Goal: Information Seeking & Learning: Learn about a topic

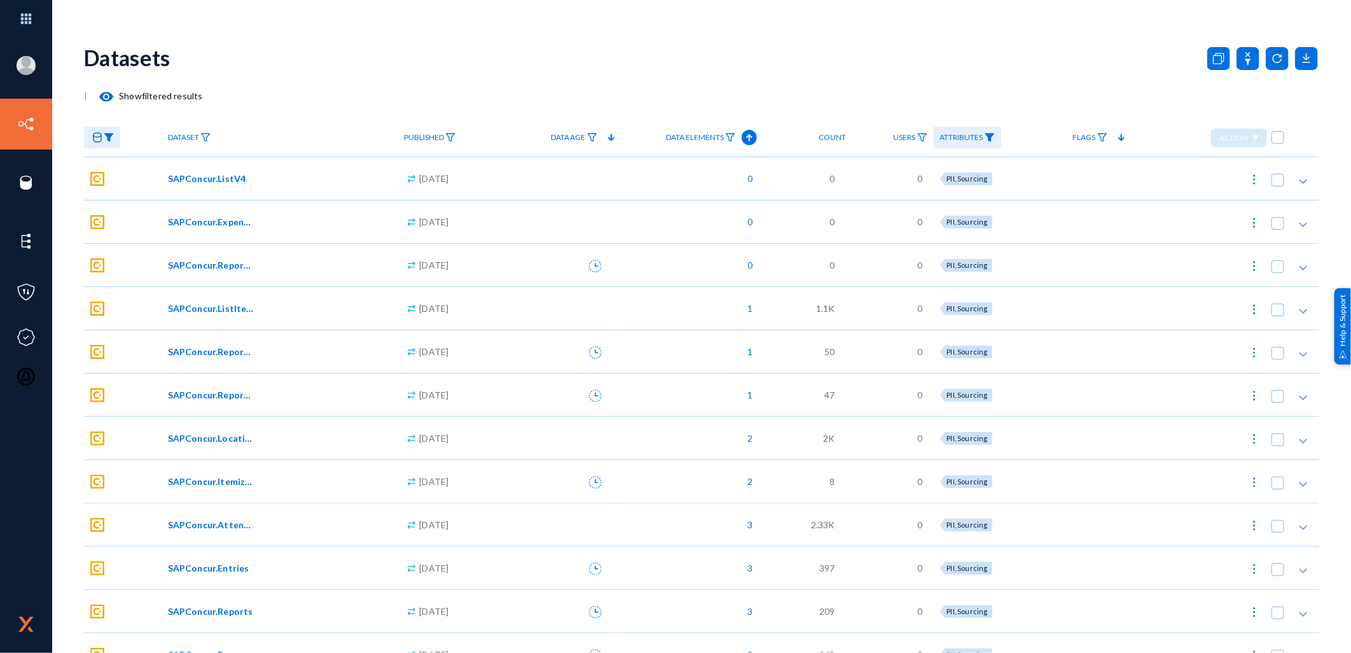
click at [109, 142] on img at bounding box center [109, 137] width 10 height 9
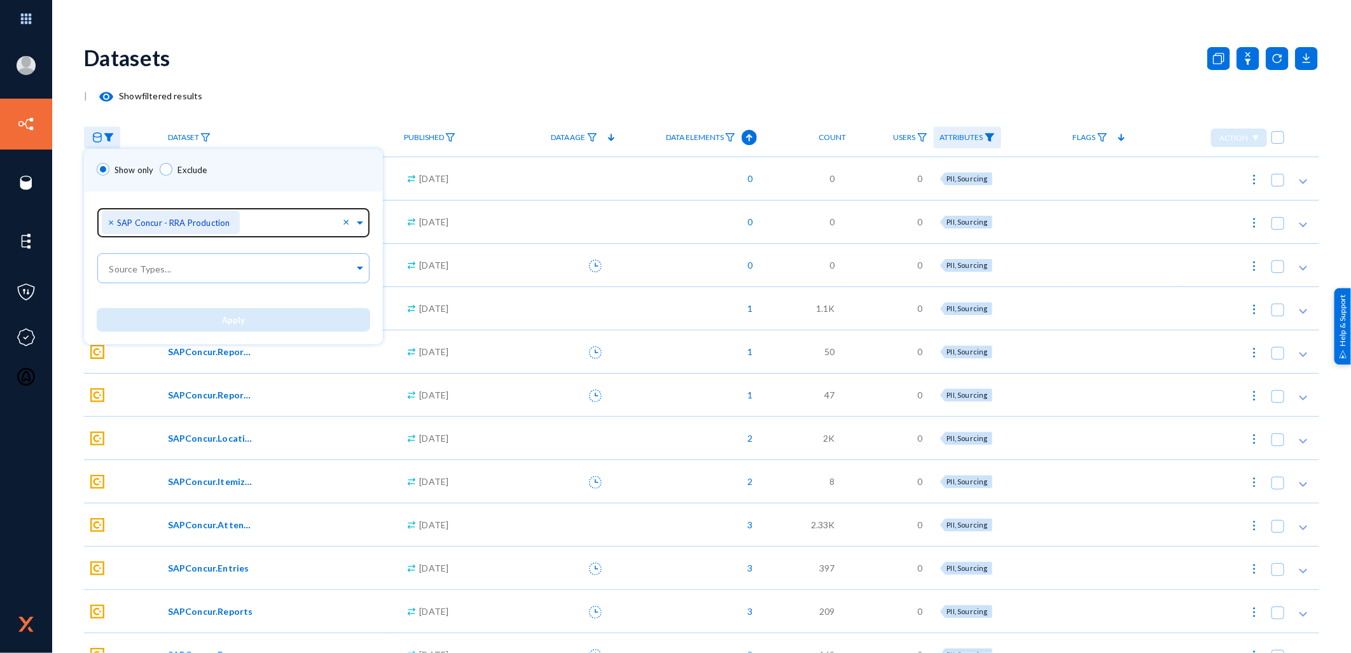
click at [111, 220] on span "×" at bounding box center [112, 222] width 9 height 12
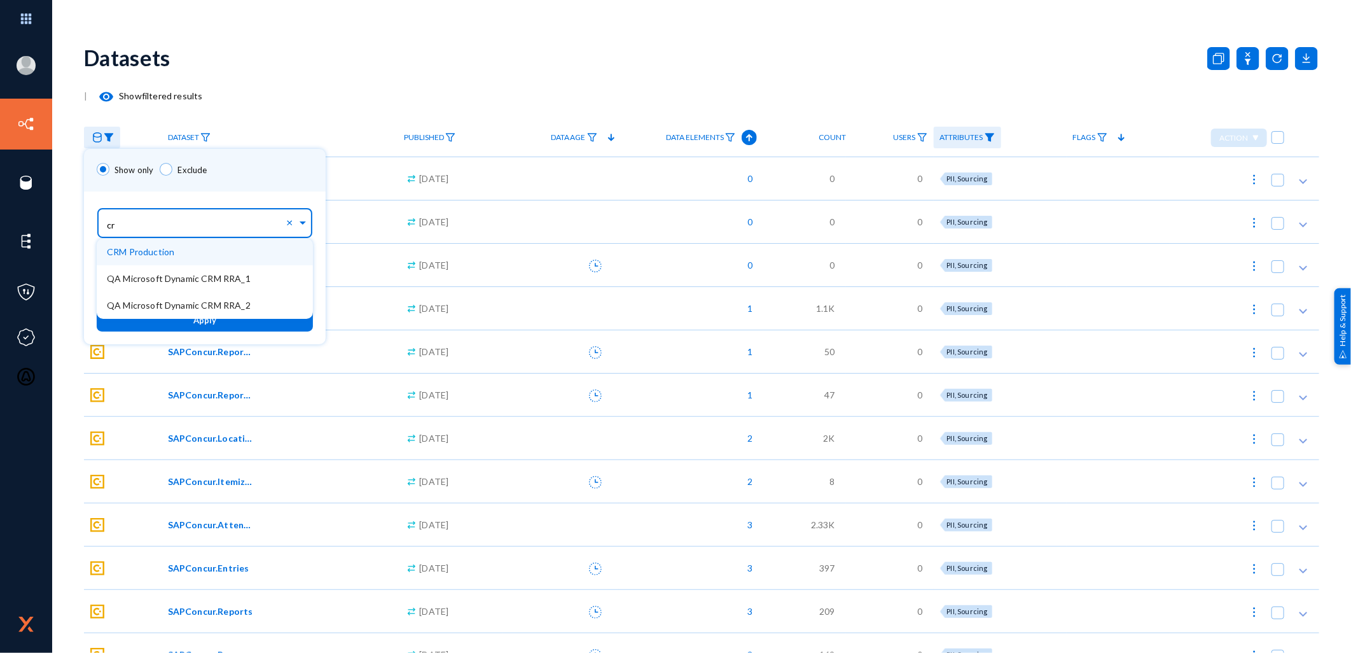
type input "crm"
click at [137, 255] on span "CRM Production" at bounding box center [140, 251] width 67 height 11
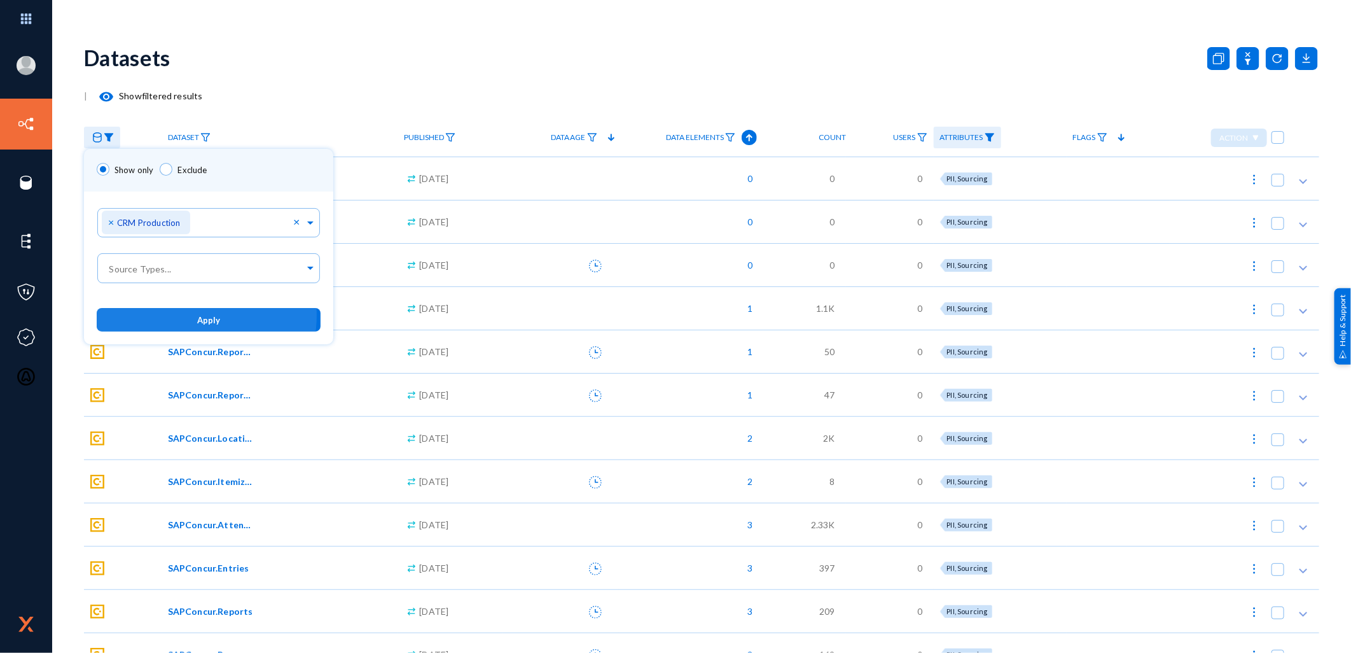
click at [188, 316] on button "Apply" at bounding box center [209, 320] width 224 height 24
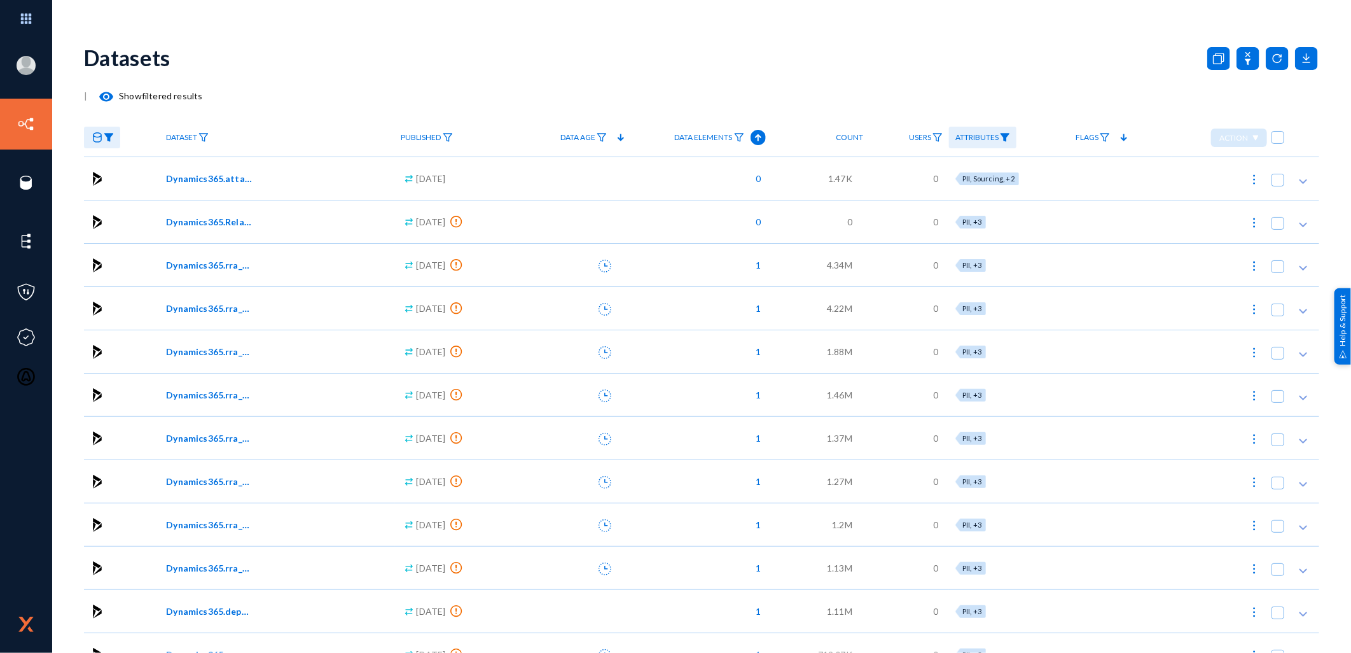
click at [1010, 135] on img at bounding box center [1005, 137] width 10 height 9
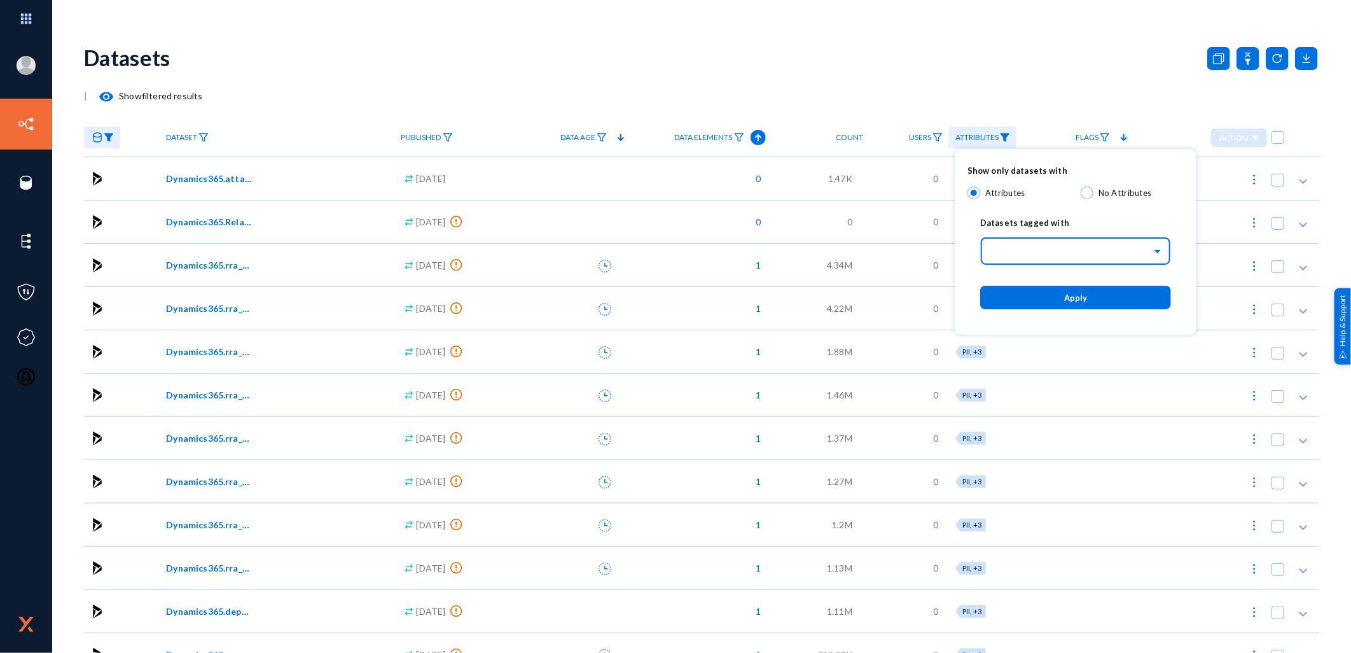
click at [1156, 252] on span at bounding box center [1159, 250] width 15 height 9
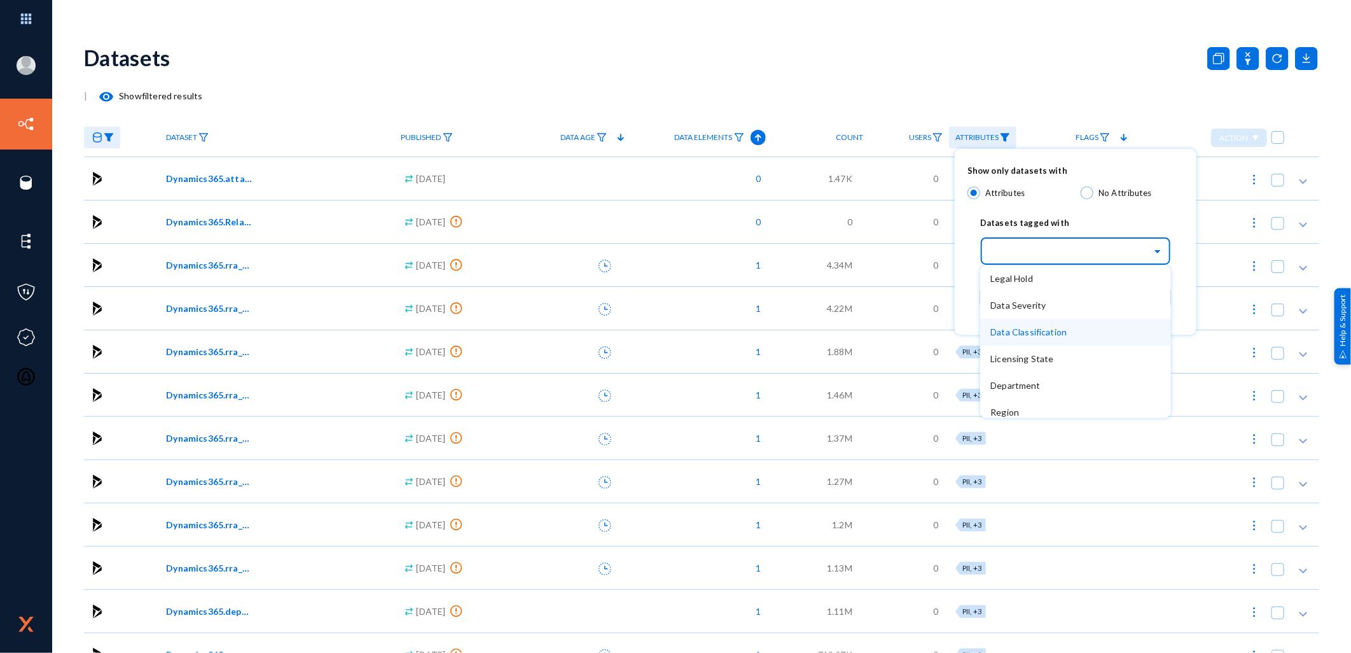
click at [1021, 328] on span "Data Classification" at bounding box center [1028, 331] width 76 height 11
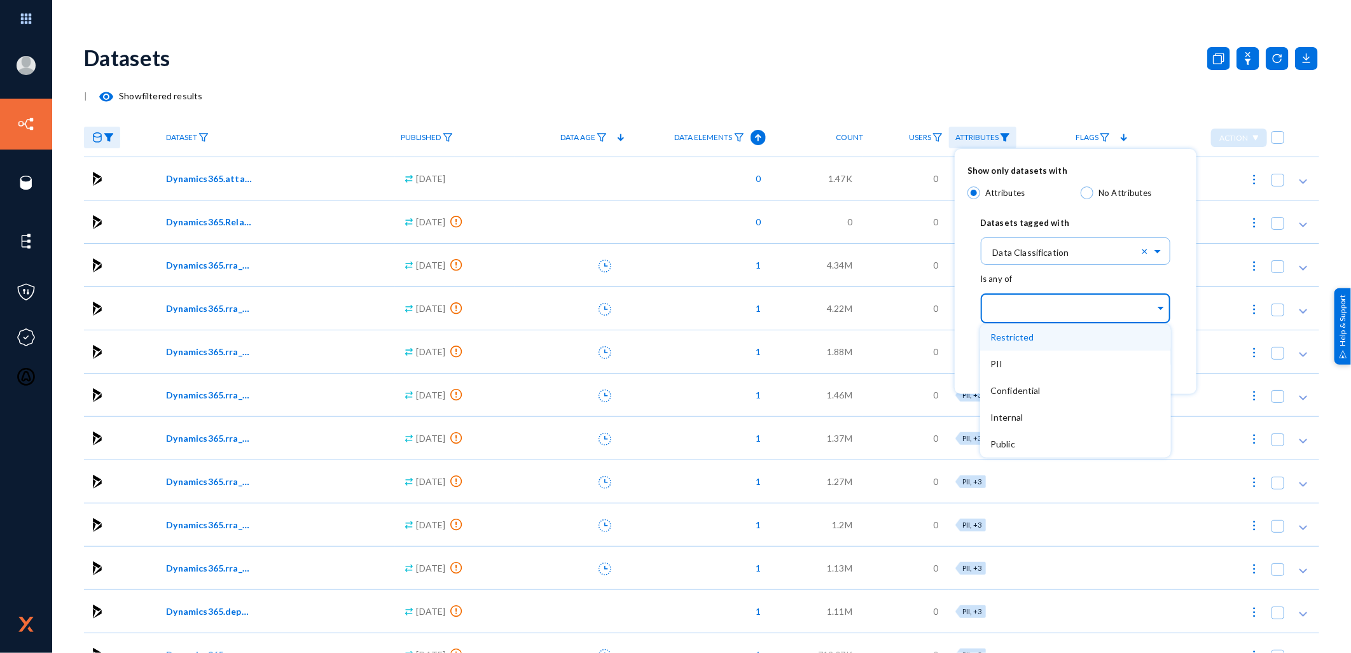
click at [1025, 319] on div at bounding box center [1072, 309] width 165 height 22
click at [1007, 363] on div "PII" at bounding box center [1075, 363] width 191 height 27
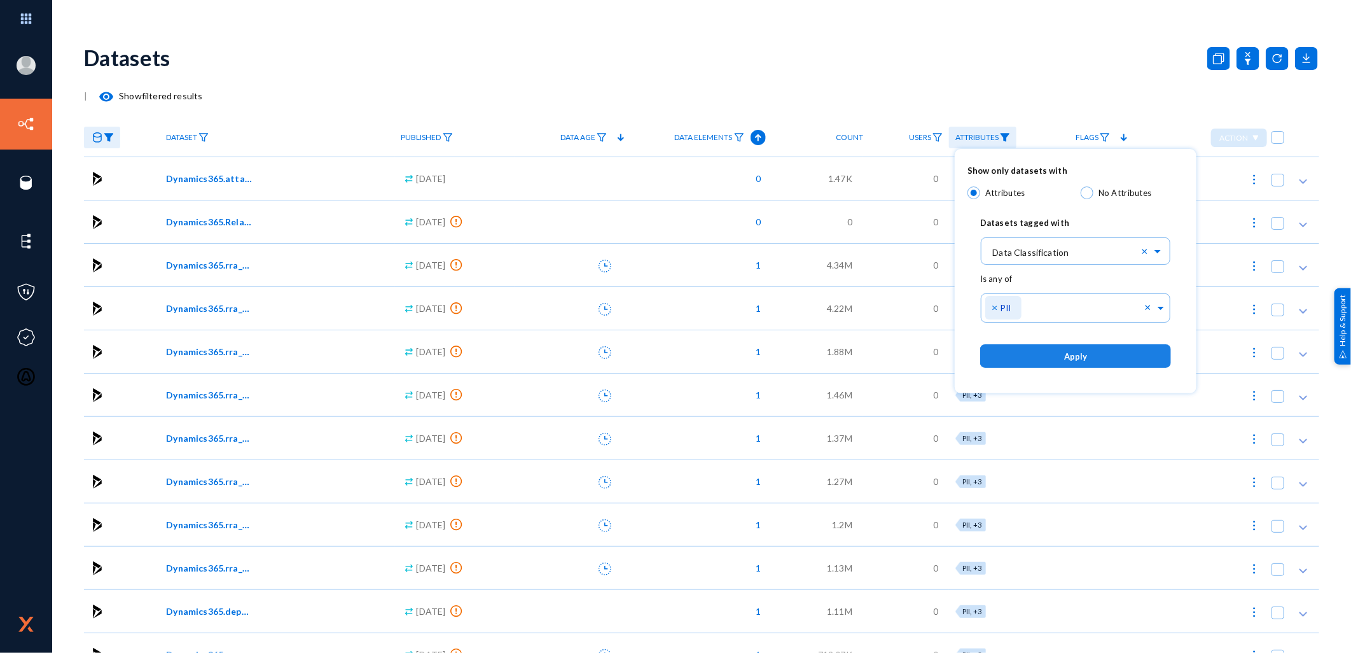
click at [1045, 359] on button "Apply" at bounding box center [1075, 356] width 191 height 24
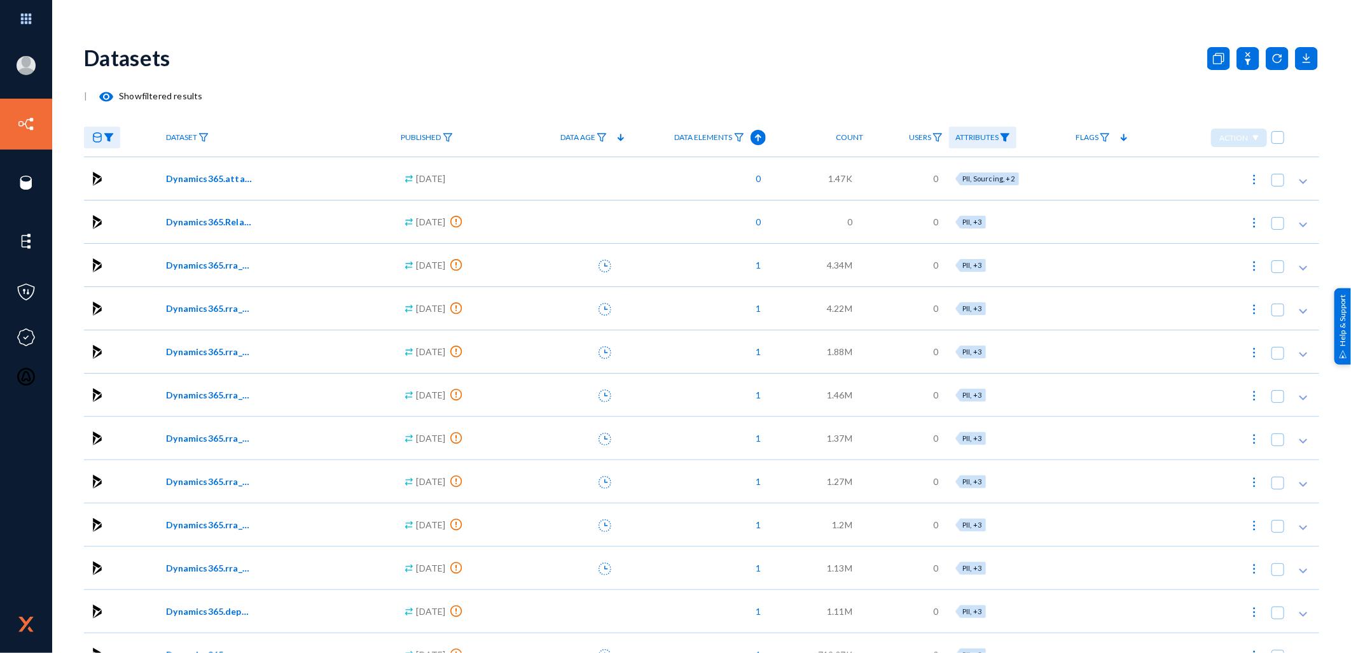
scroll to position [759, 0]
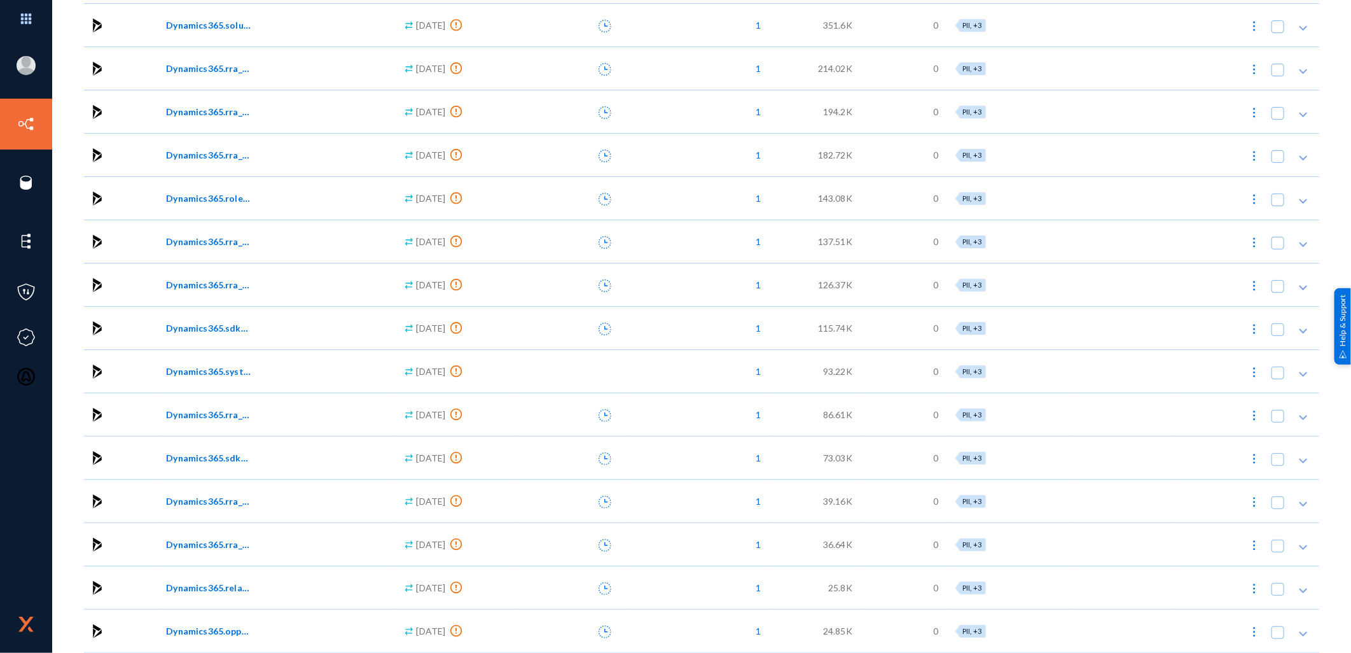
click at [204, 371] on span "Dynamics365.systemuserrolescollection" at bounding box center [209, 370] width 86 height 13
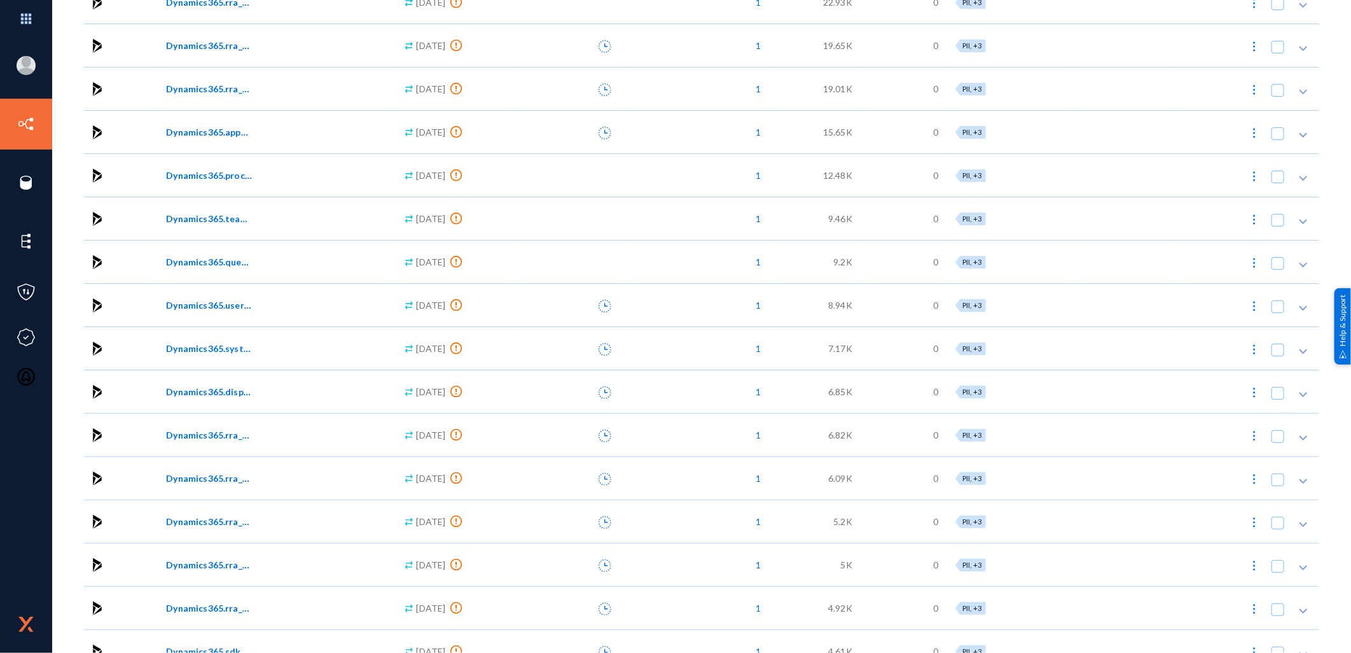
scroll to position [1677, 0]
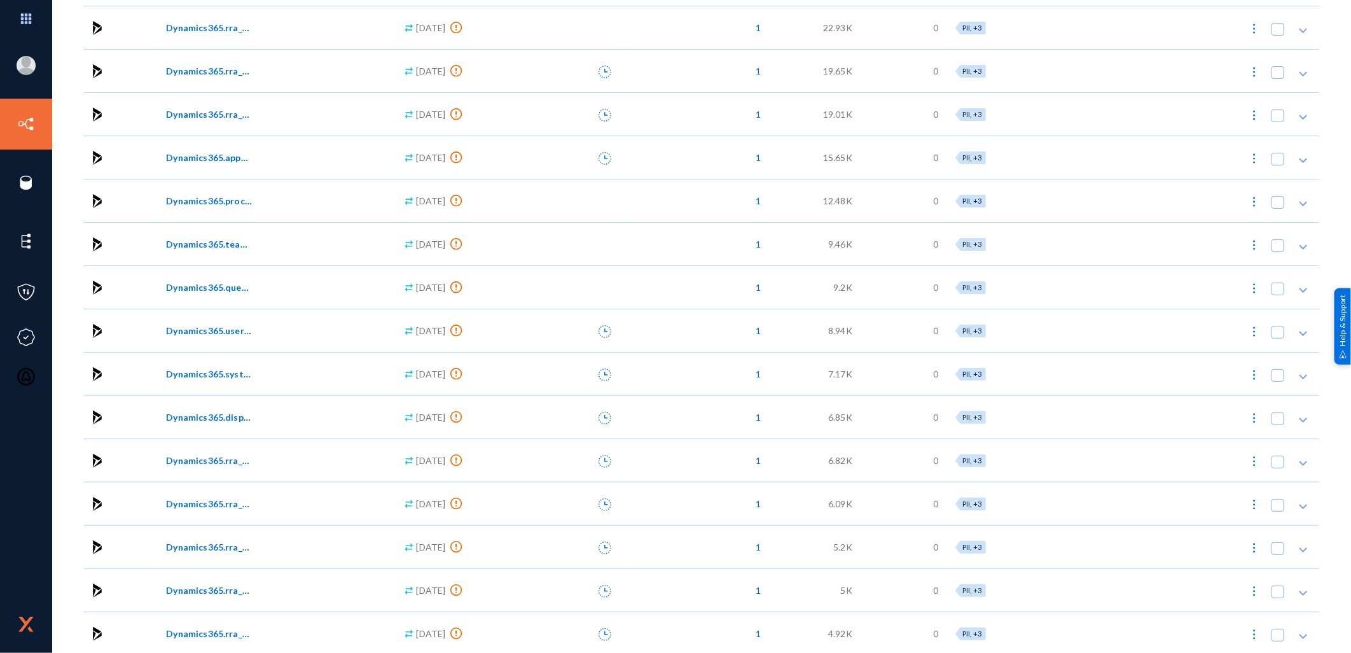
click at [212, 385] on div "Dynamics365.systemuserauthorizationchangetrackers" at bounding box center [277, 373] width 235 height 43
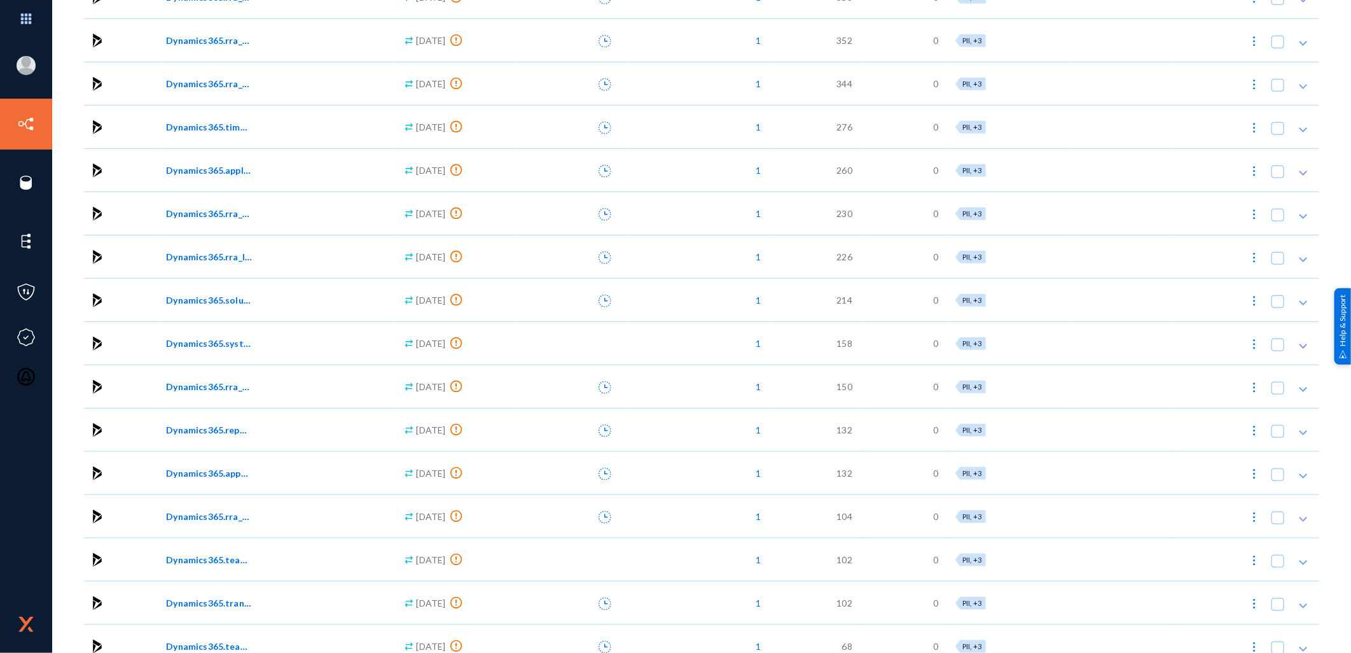
scroll to position [3868, 0]
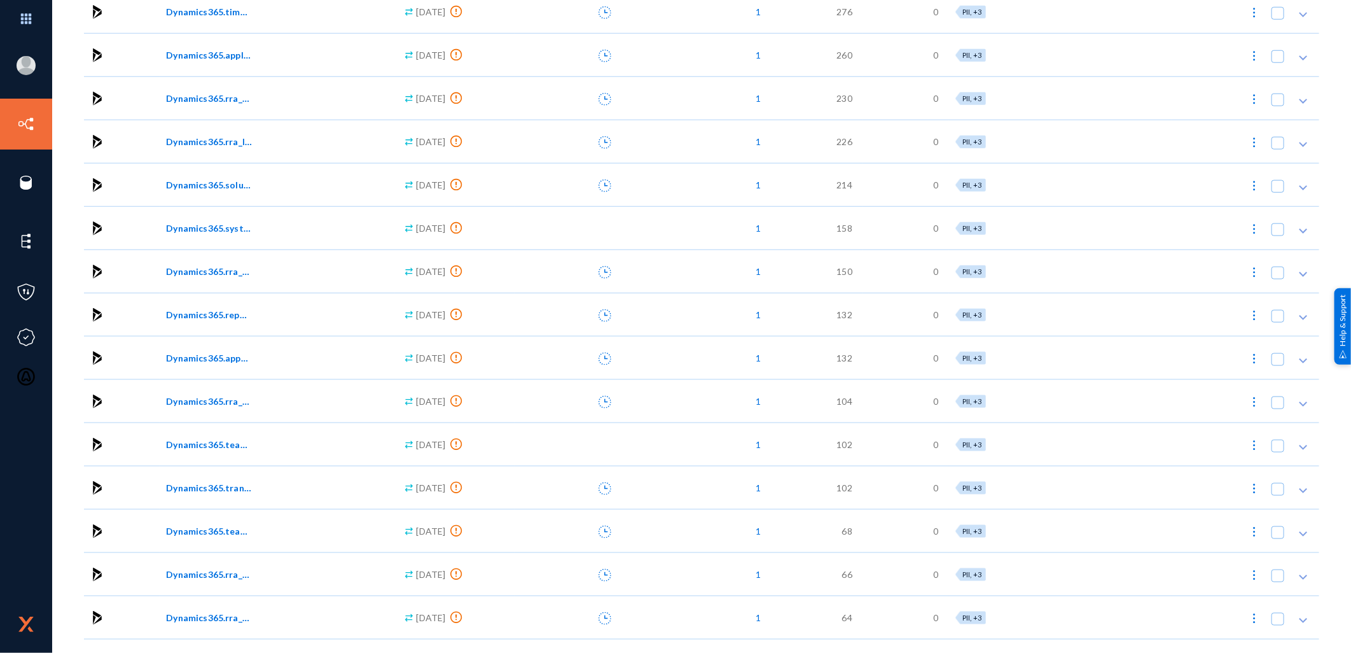
click at [235, 239] on div "Dynamics365.systemuserprofilescollection" at bounding box center [277, 227] width 235 height 43
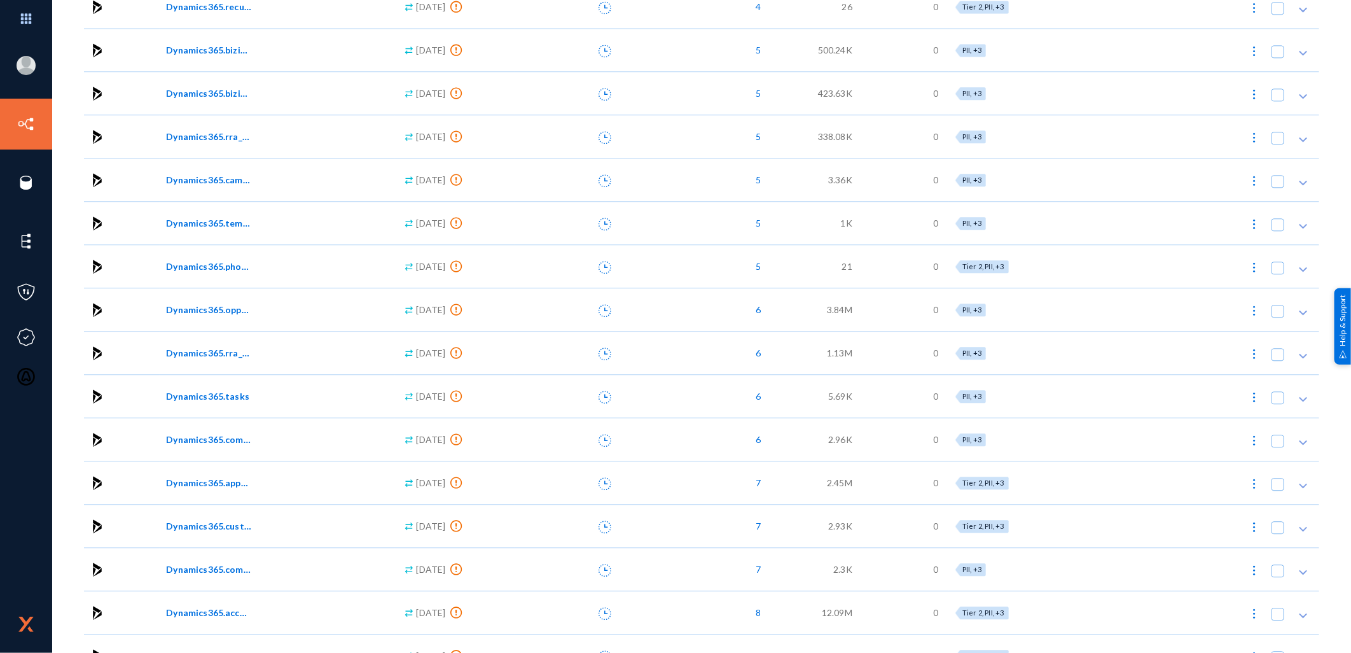
scroll to position [7974, 0]
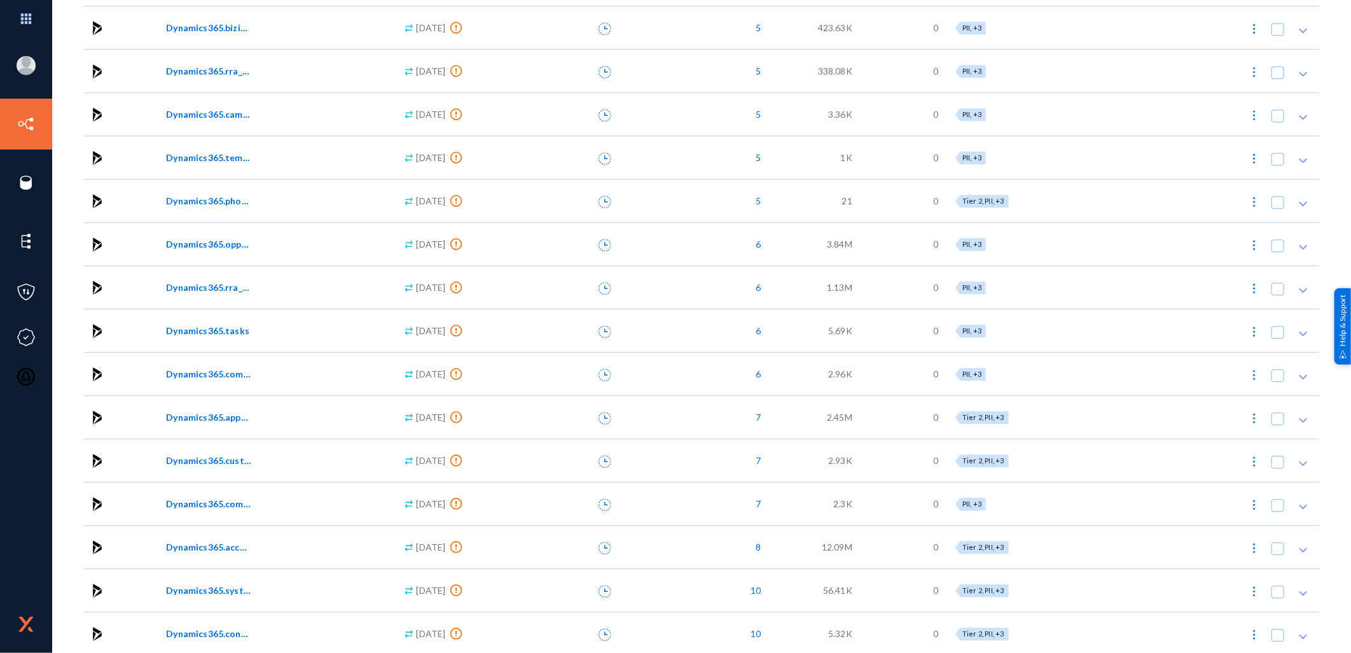
click at [256, 584] on div "Dynamics365.systemusers" at bounding box center [275, 589] width 218 height 13
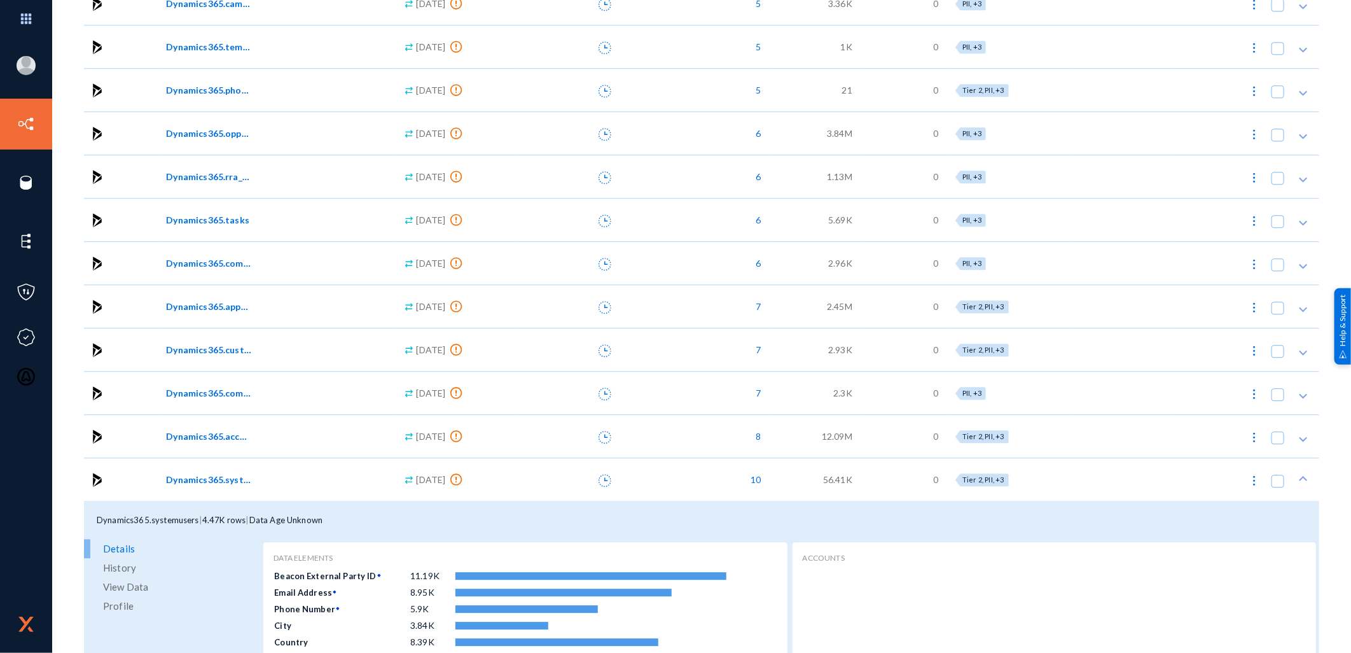
scroll to position [8186, 0]
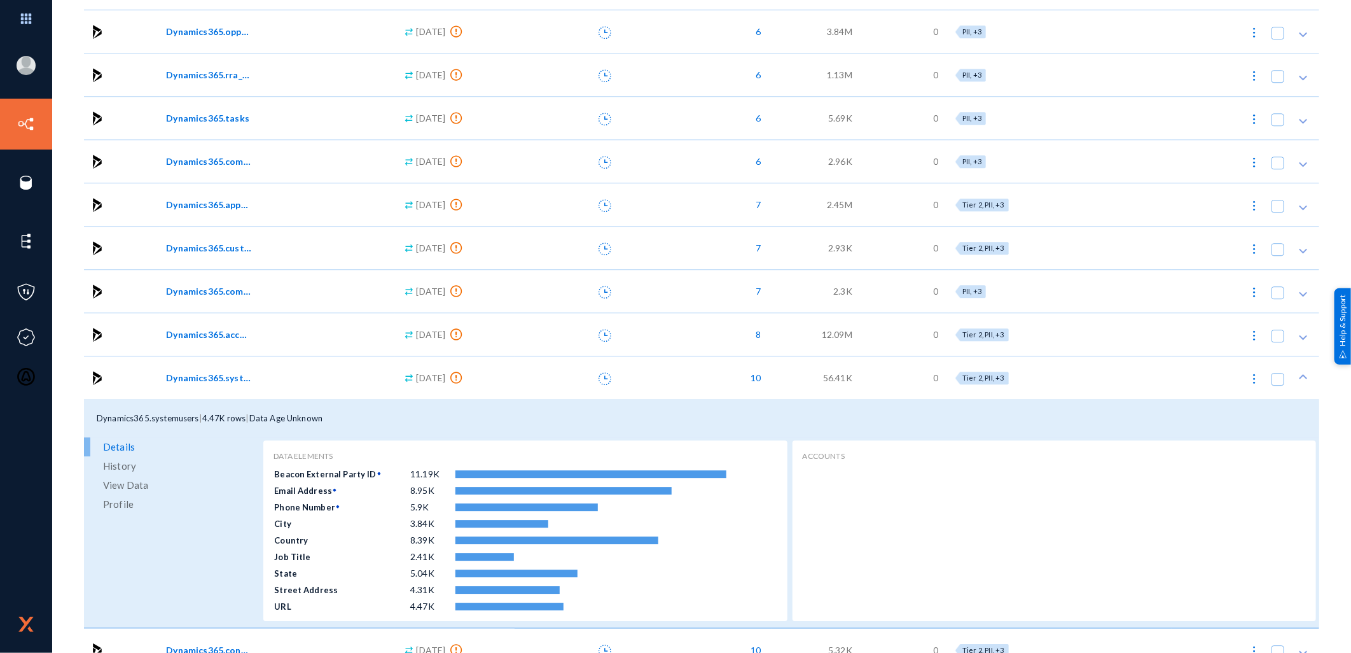
click at [135, 482] on span "View Data" at bounding box center [125, 484] width 45 height 19
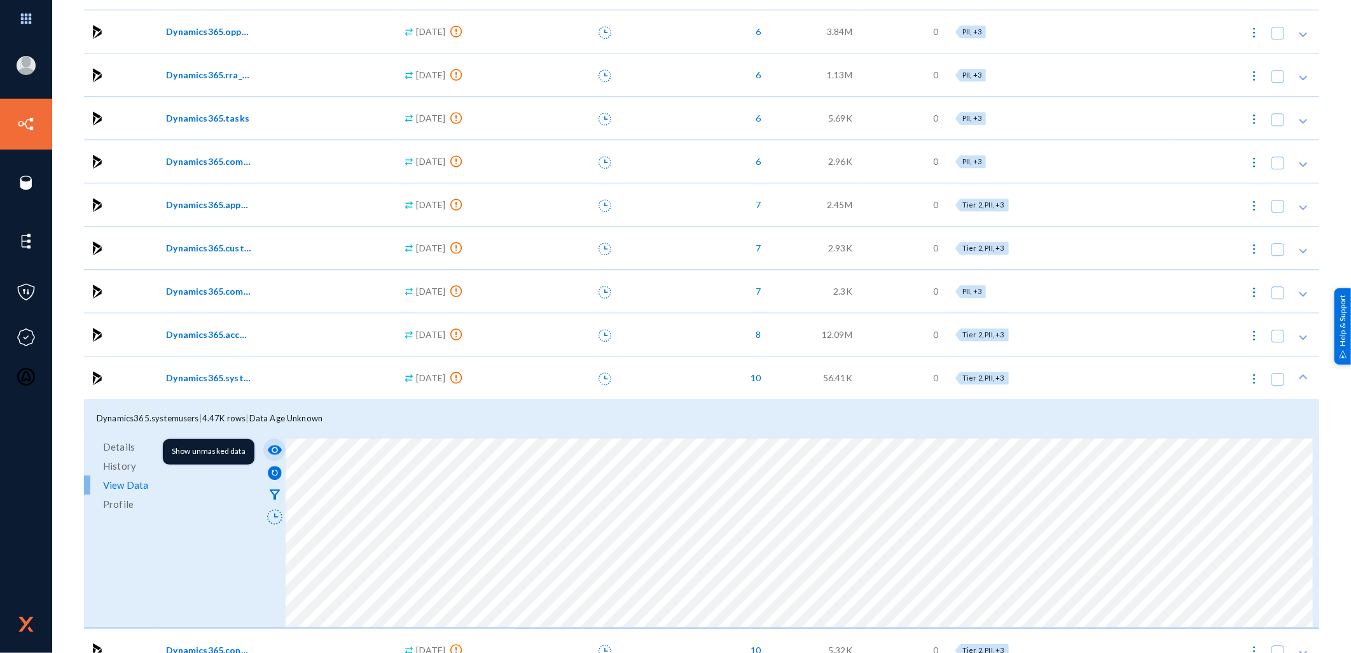
click at [273, 443] on mat-icon "visibility" at bounding box center [274, 449] width 15 height 15
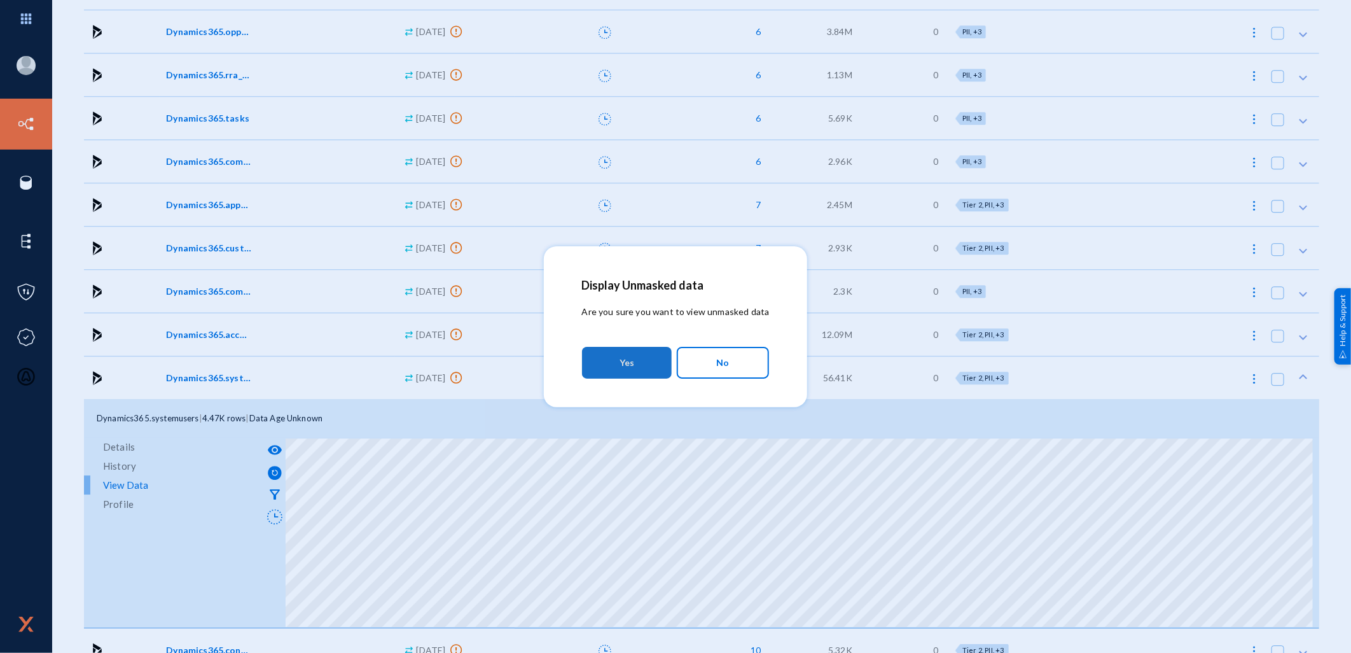
click at [636, 361] on button "Yes" at bounding box center [627, 363] width 90 height 32
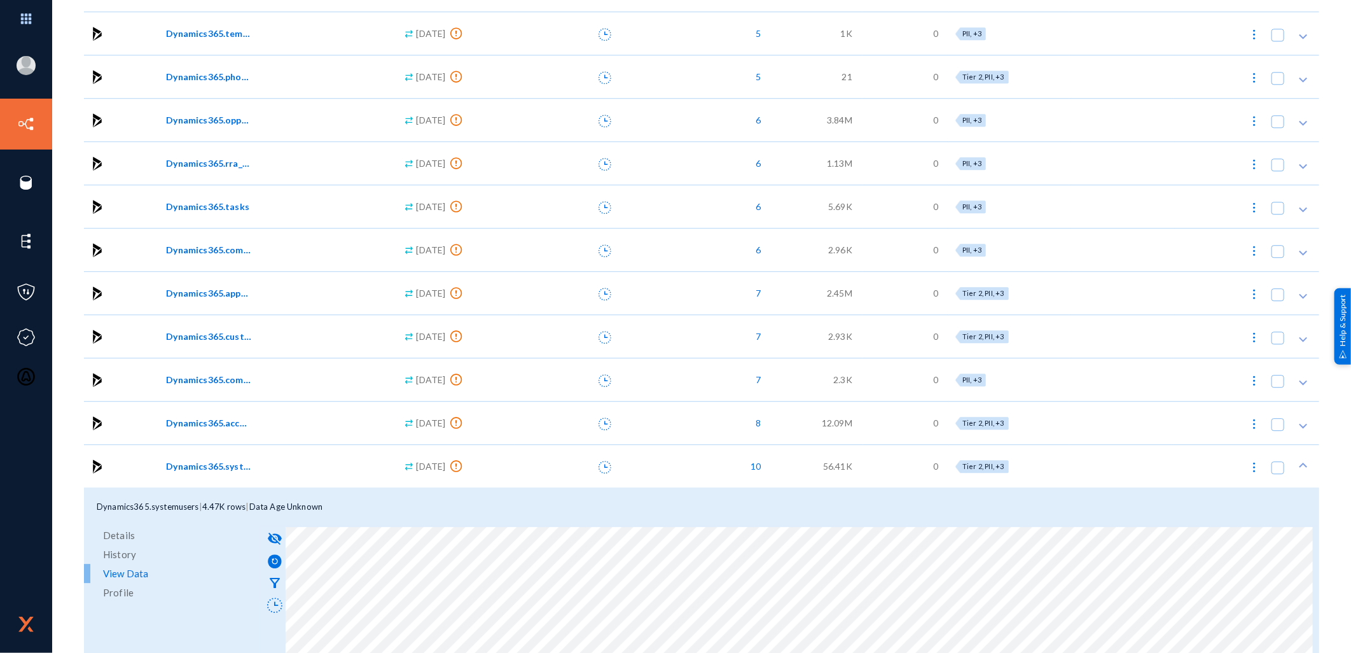
scroll to position [8203, 0]
